Goal: Check status: Check status

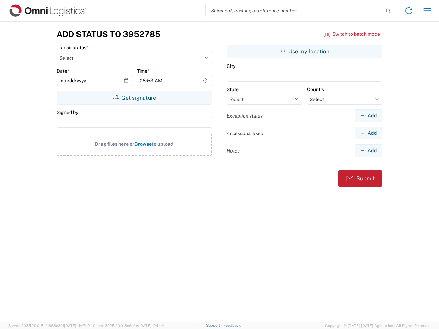
click at [295, 11] on input "search" at bounding box center [295, 10] width 178 height 13
click at [388, 11] on icon at bounding box center [388, 11] width 10 height 10
click at [409, 11] on icon at bounding box center [408, 10] width 11 height 11
click at [427, 11] on icon "button" at bounding box center [428, 10] width 8 height 5
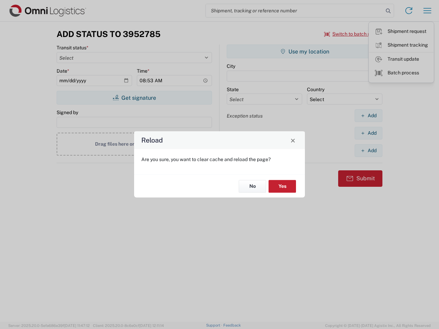
click at [134, 98] on div "Reload Are you sure, you want to clear cache and reload the page? No Yes" at bounding box center [219, 164] width 439 height 329
click at [305, 51] on div "Reload Are you sure, you want to clear cache and reload the page? No Yes" at bounding box center [219, 164] width 439 height 329
click at [368, 116] on div "Reload Are you sure, you want to clear cache and reload the page? No Yes" at bounding box center [219, 164] width 439 height 329
click at [368, 133] on div "Reload Are you sure, you want to clear cache and reload the page? No Yes" at bounding box center [219, 164] width 439 height 329
click at [368, 151] on div "Reload Are you sure, you want to clear cache and reload the page? No Yes" at bounding box center [219, 164] width 439 height 329
